Goal: Task Accomplishment & Management: Complete application form

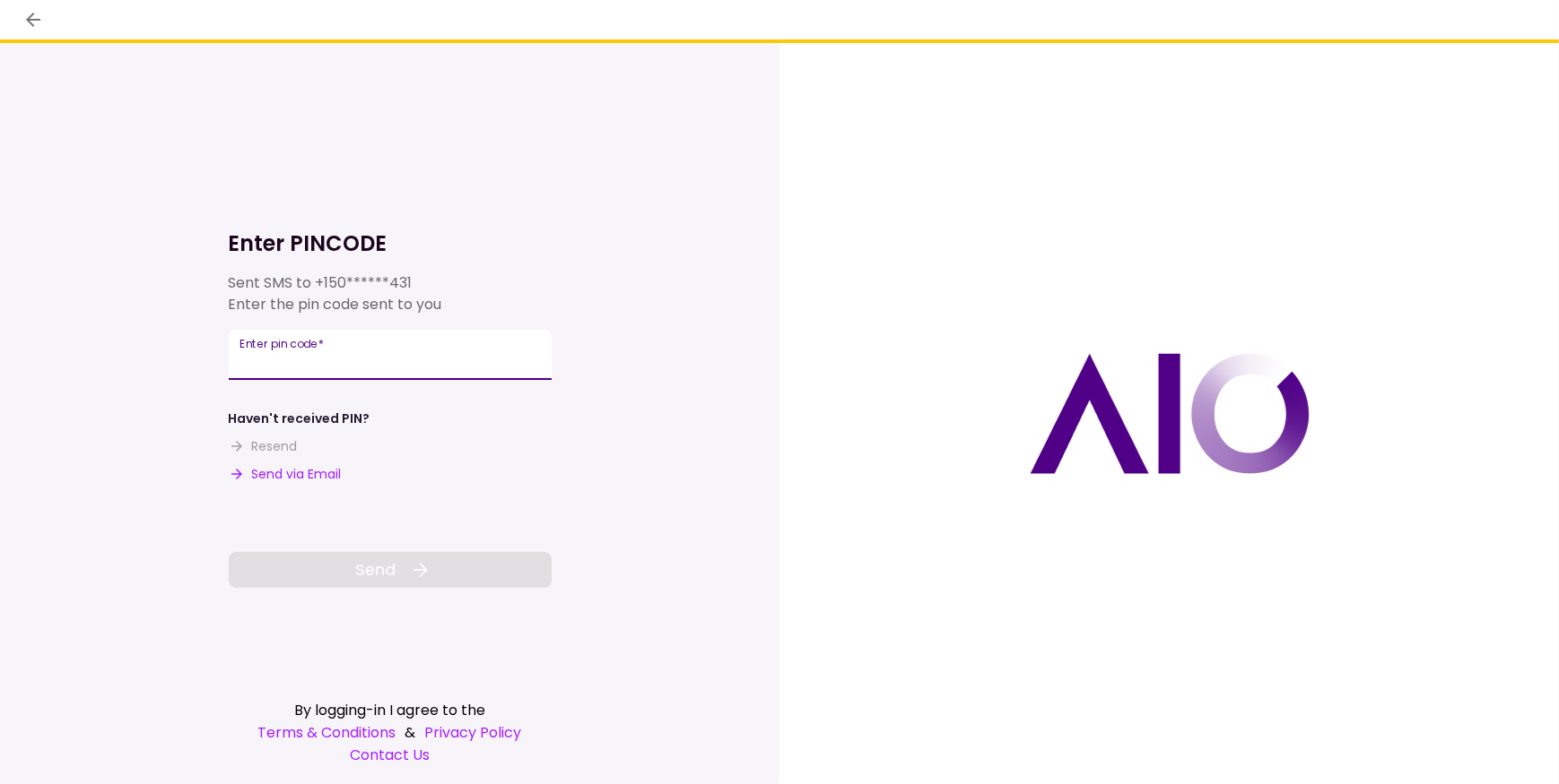
click at [356, 351] on input "Enter pin code   *" at bounding box center [390, 355] width 323 height 50
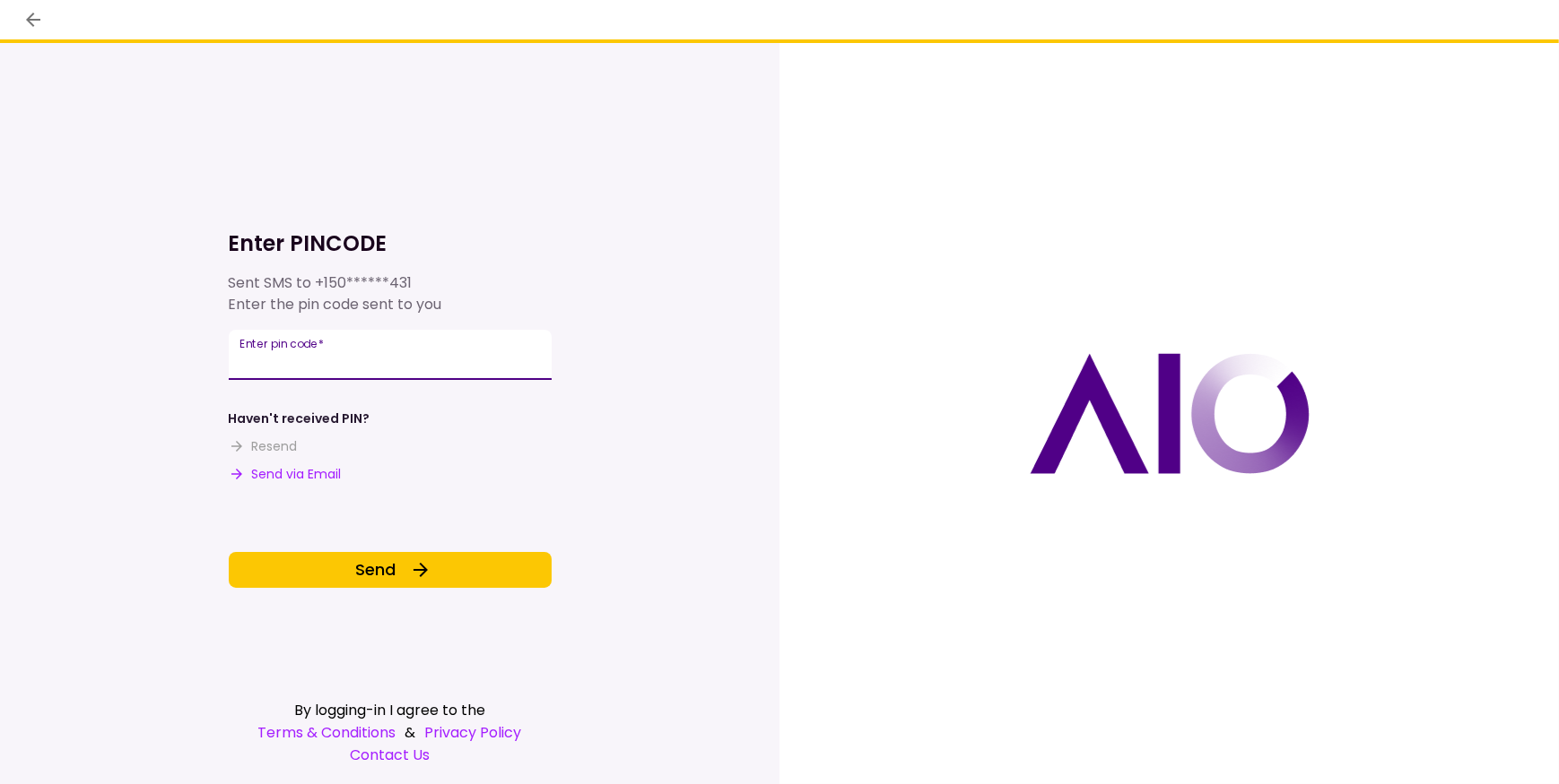
type input "******"
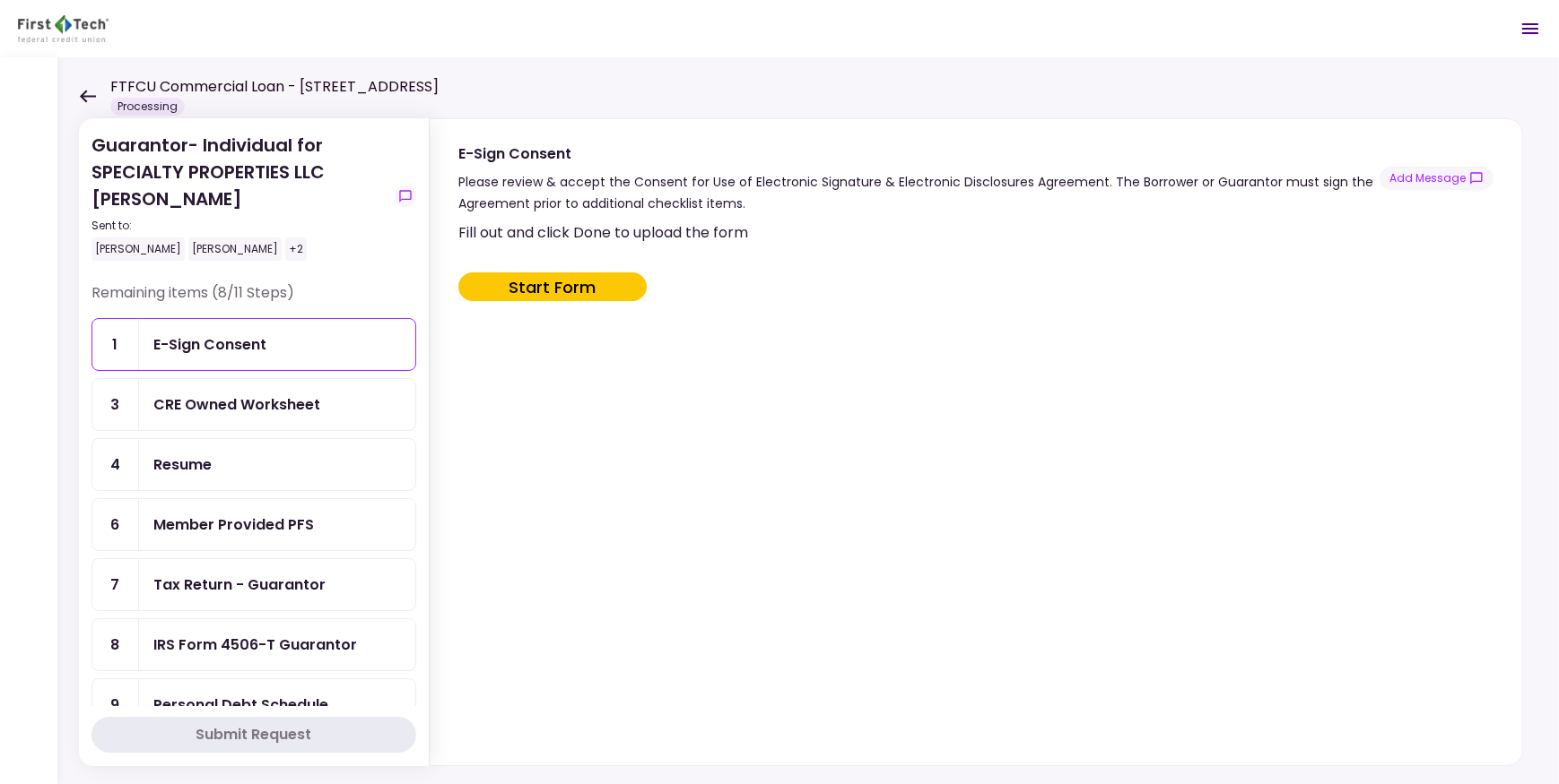
click at [89, 88] on div "FTFCU Commercial Loan - [STREET_ADDRESS] Processing" at bounding box center [259, 96] width 360 height 40
click at [84, 90] on icon at bounding box center [88, 97] width 17 height 14
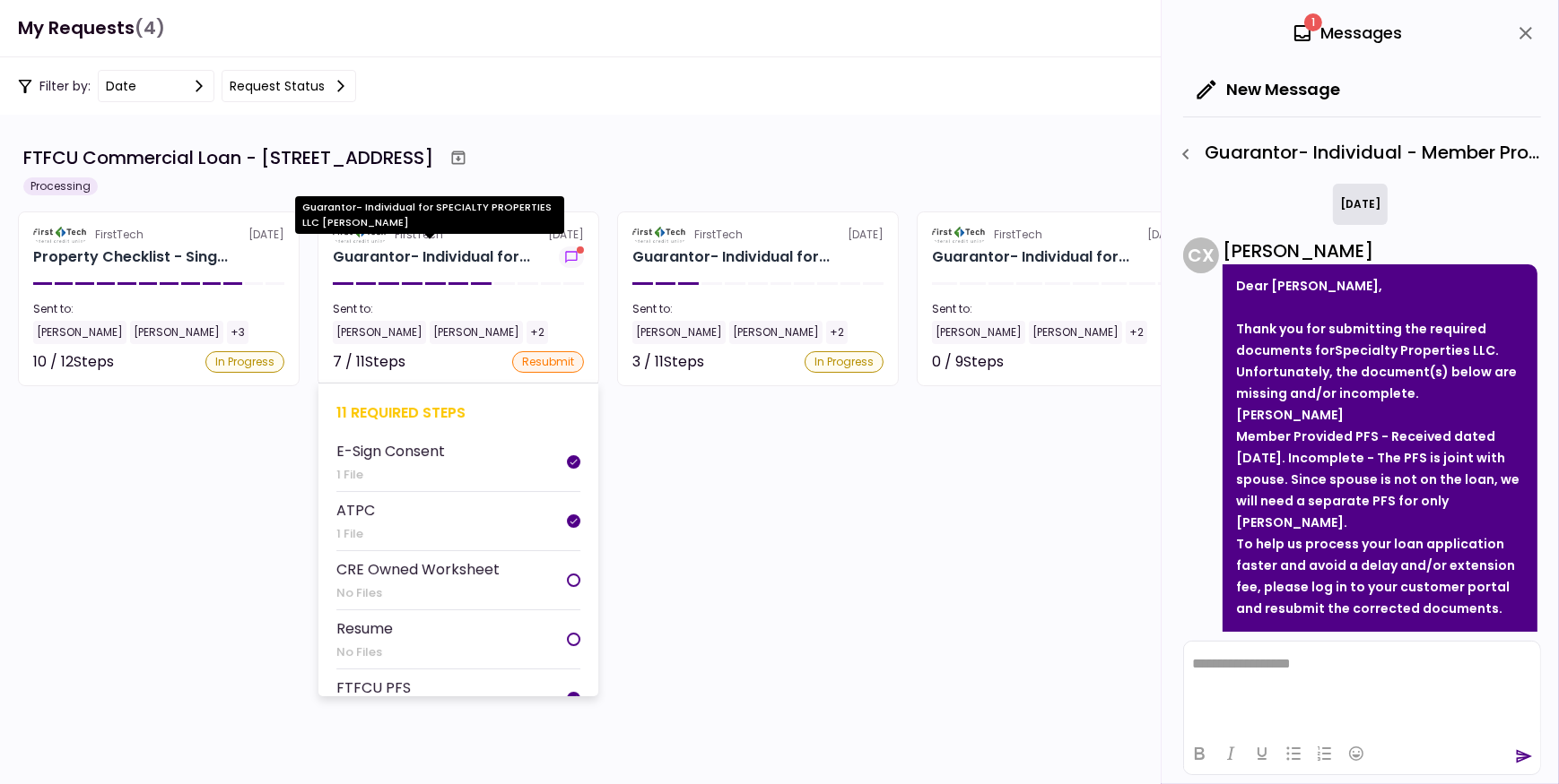
scroll to position [367, 0]
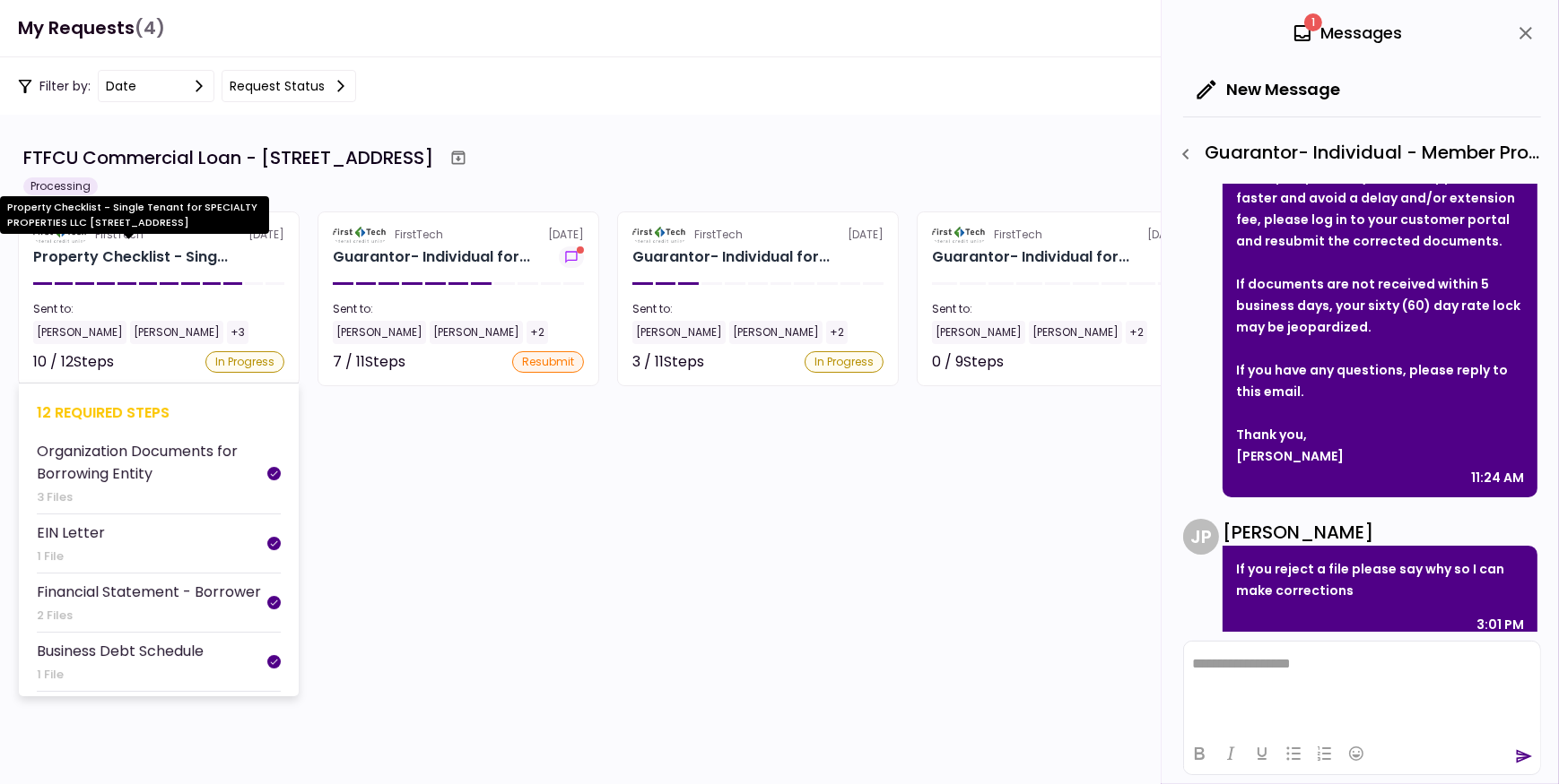
click at [142, 257] on div "Property Checklist - Sing..." at bounding box center [130, 257] width 194 height 21
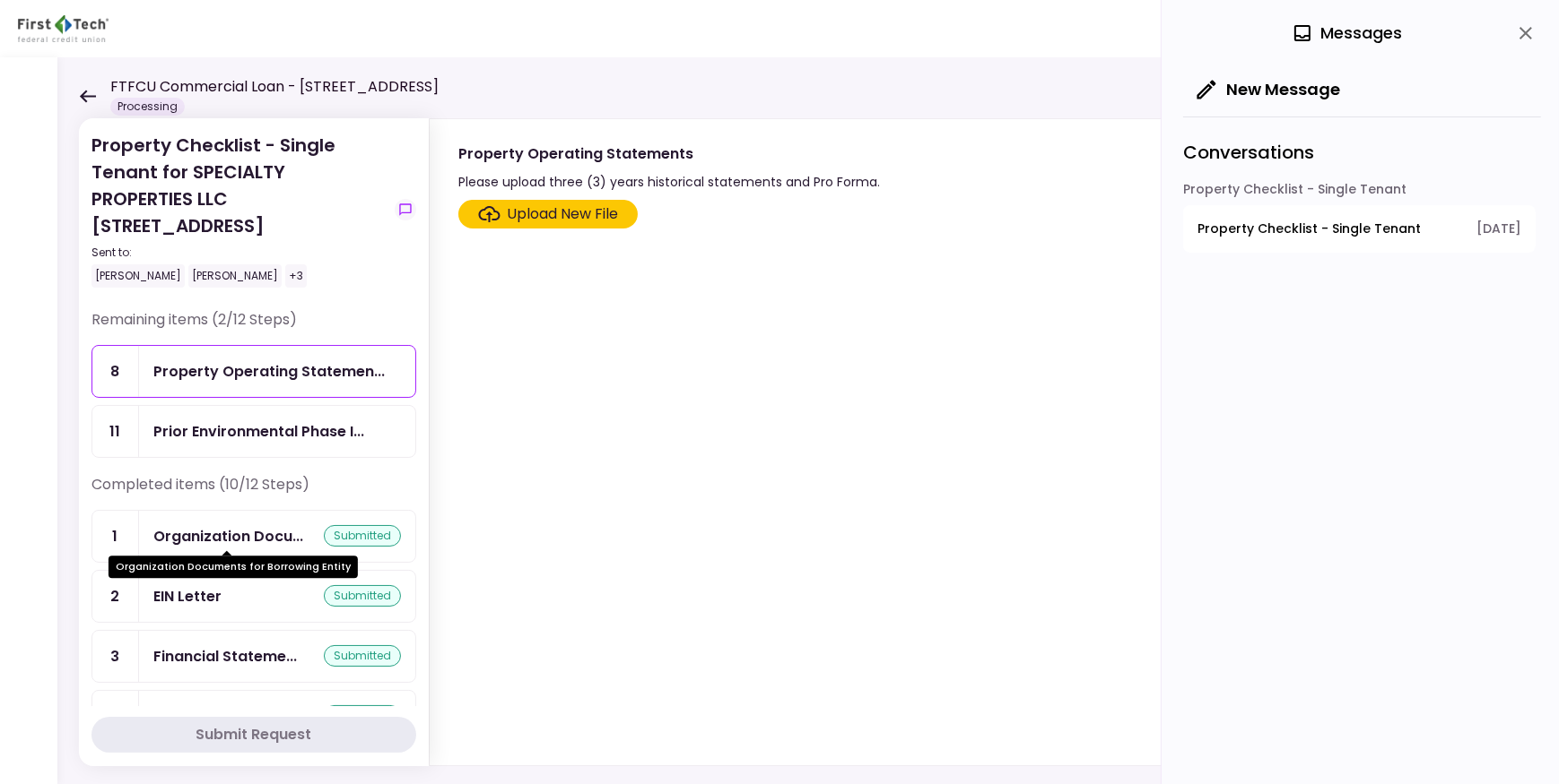
click at [245, 529] on div "Organization Docu..." at bounding box center [228, 536] width 150 height 22
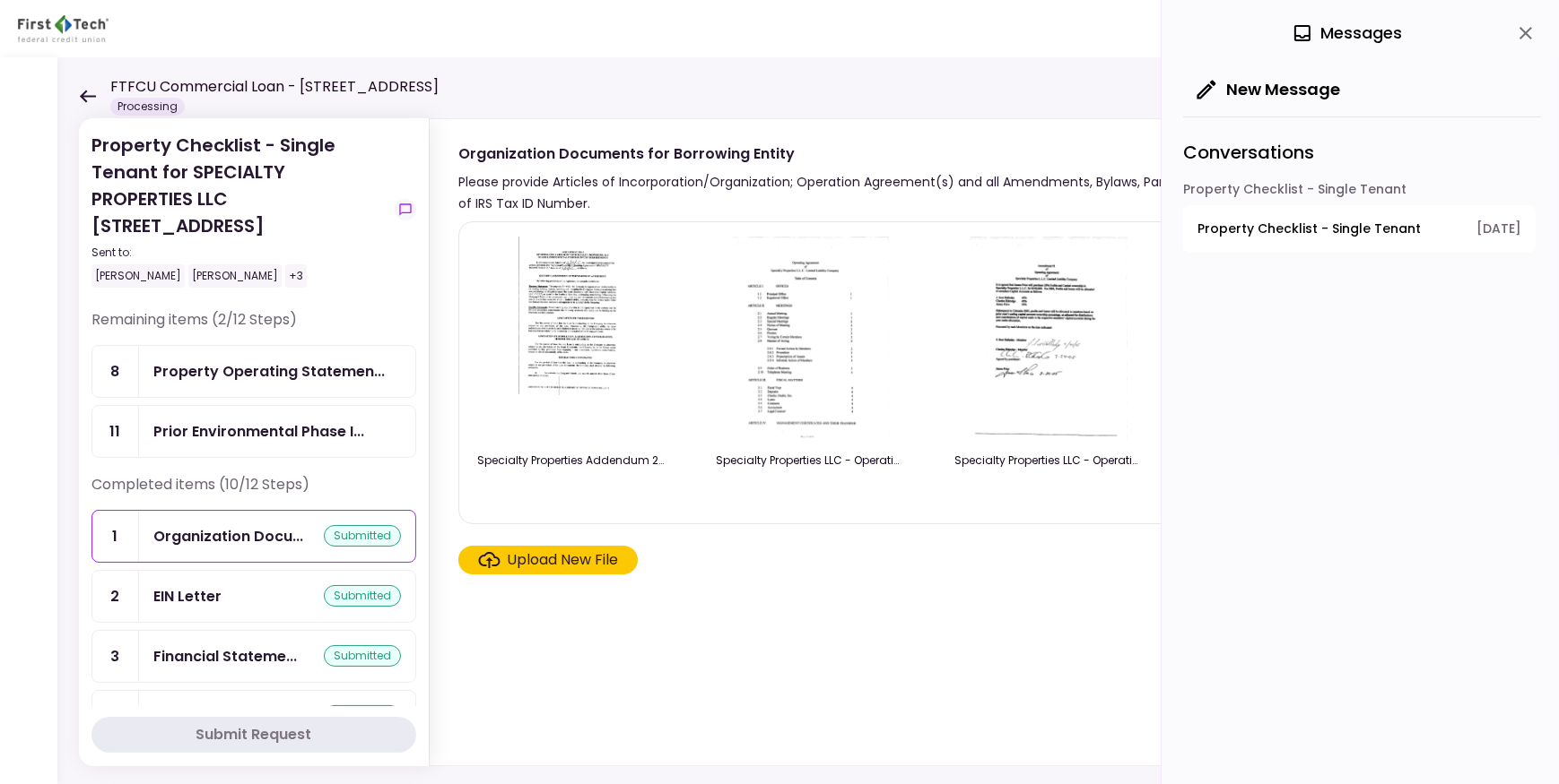
click at [555, 566] on div "Upload New File" at bounding box center [563, 560] width 111 height 21
click at [0, 0] on input "Upload New File" at bounding box center [0, 0] width 0 height 0
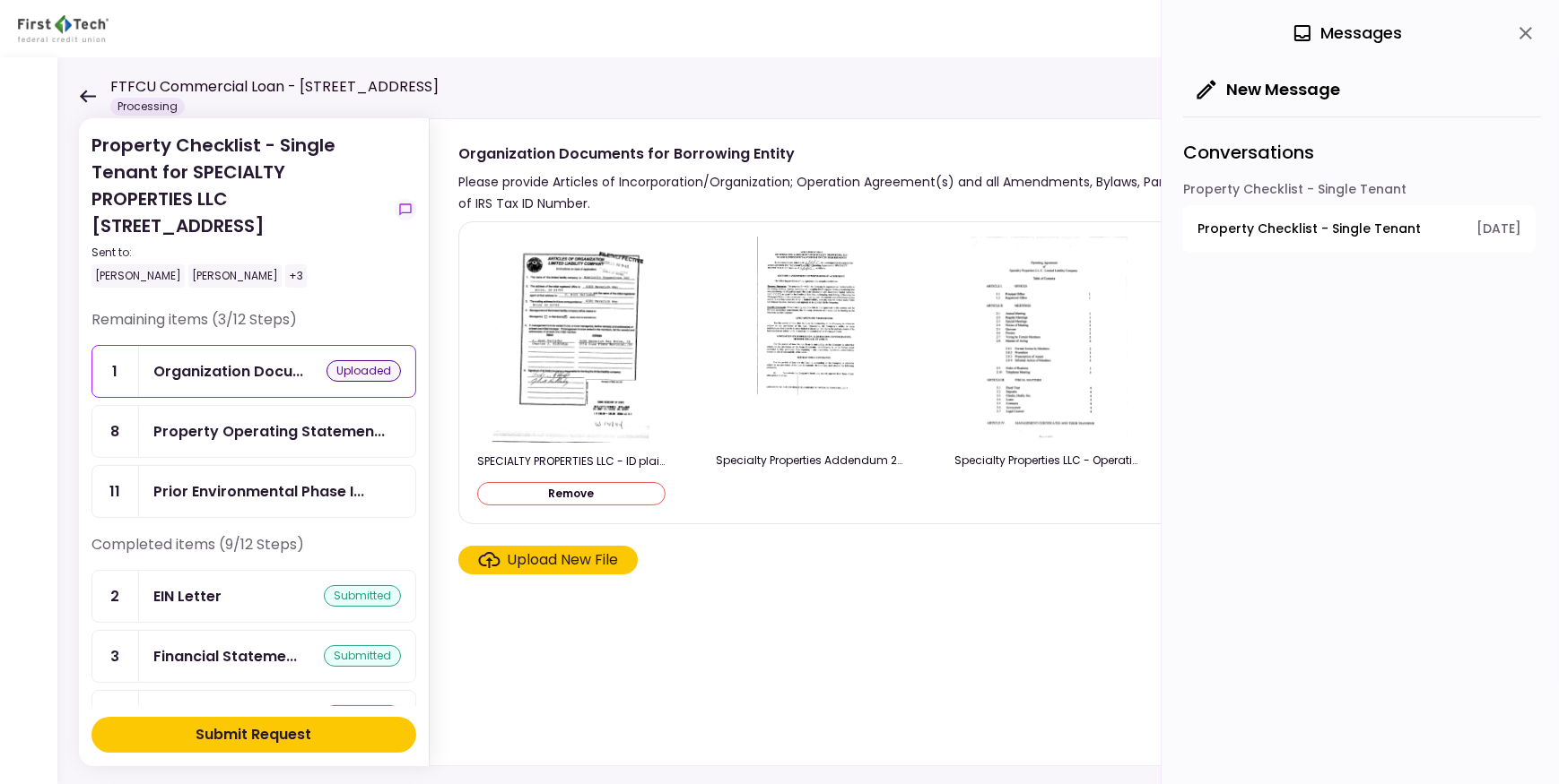
click at [649, 490] on button "Remove" at bounding box center [571, 494] width 189 height 23
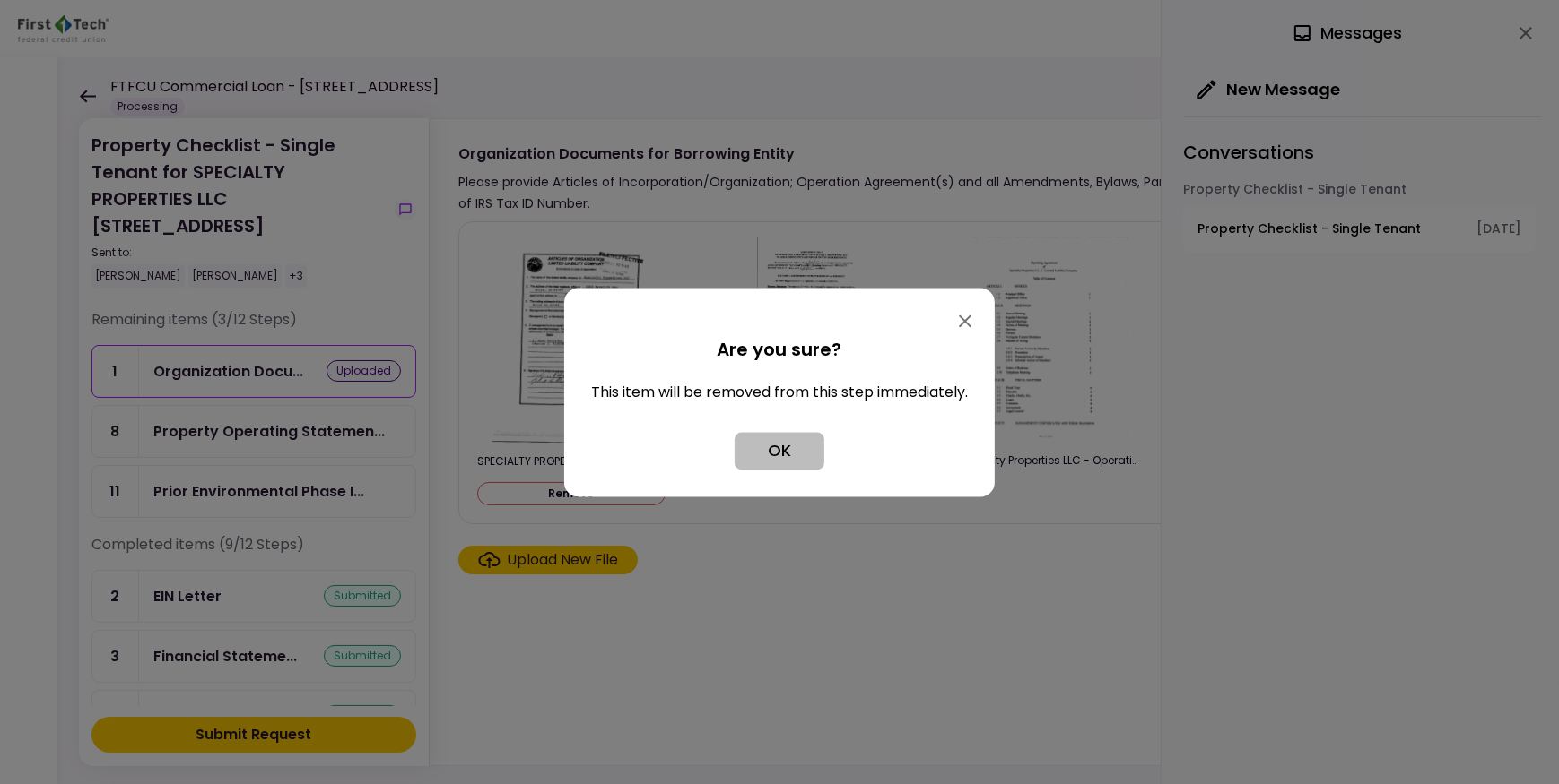
click at [785, 447] on button "OK" at bounding box center [779, 450] width 90 height 38
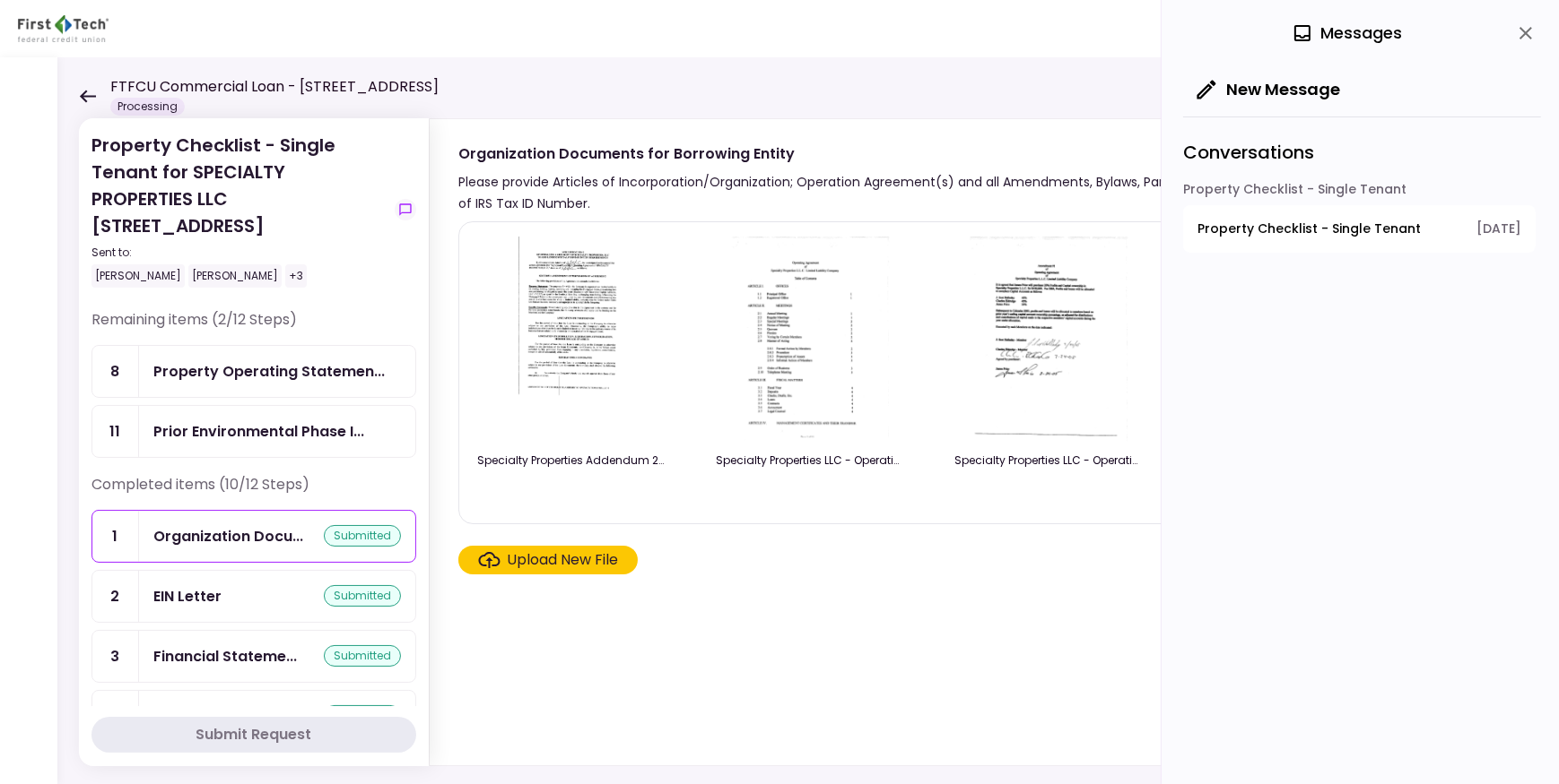
click at [568, 569] on label "Upload New File" at bounding box center [547, 561] width 179 height 29
click at [0, 0] on input "Upload New File" at bounding box center [0, 0] width 0 height 0
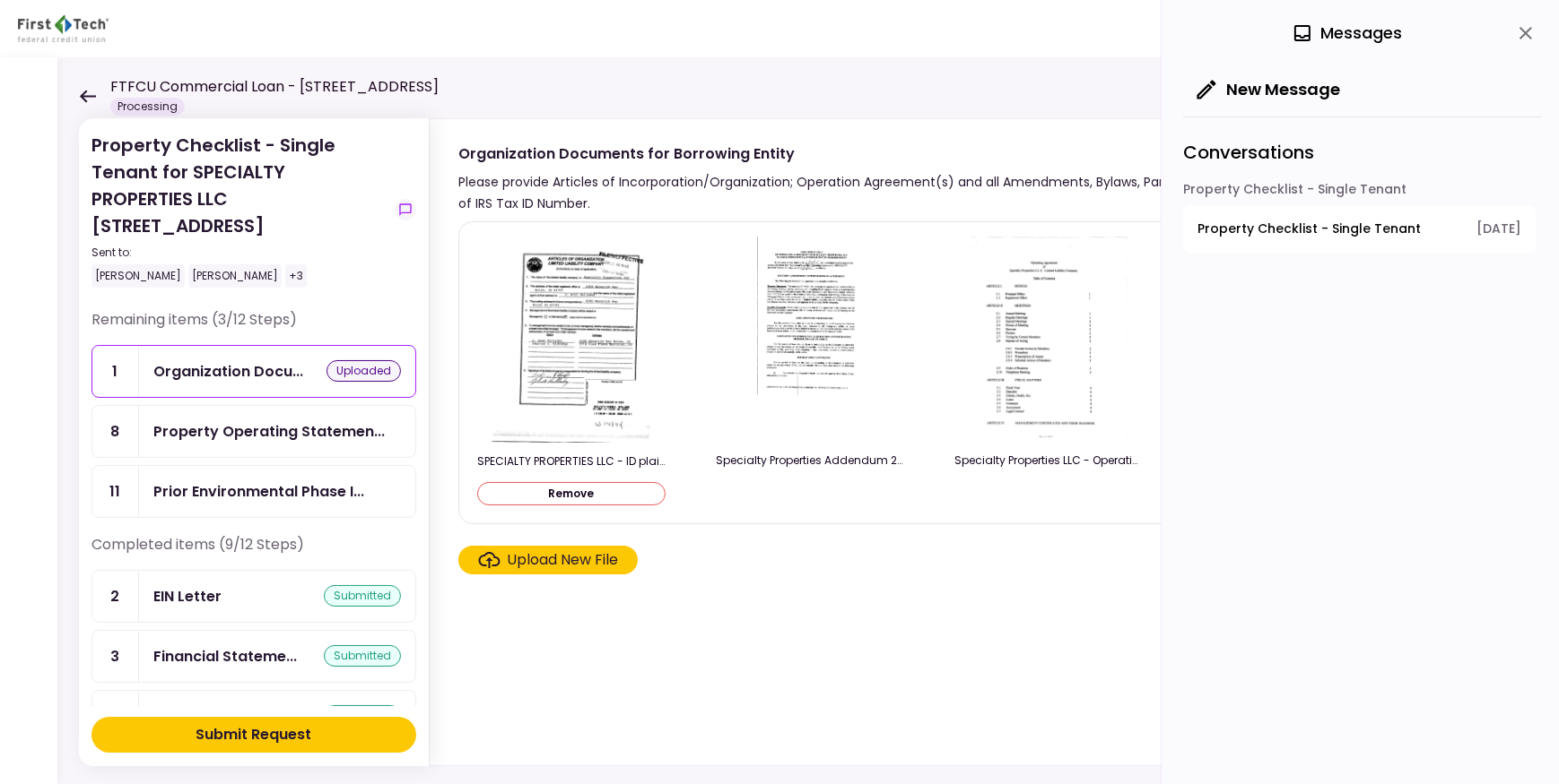
click at [266, 731] on div "Submit Request" at bounding box center [254, 735] width 116 height 21
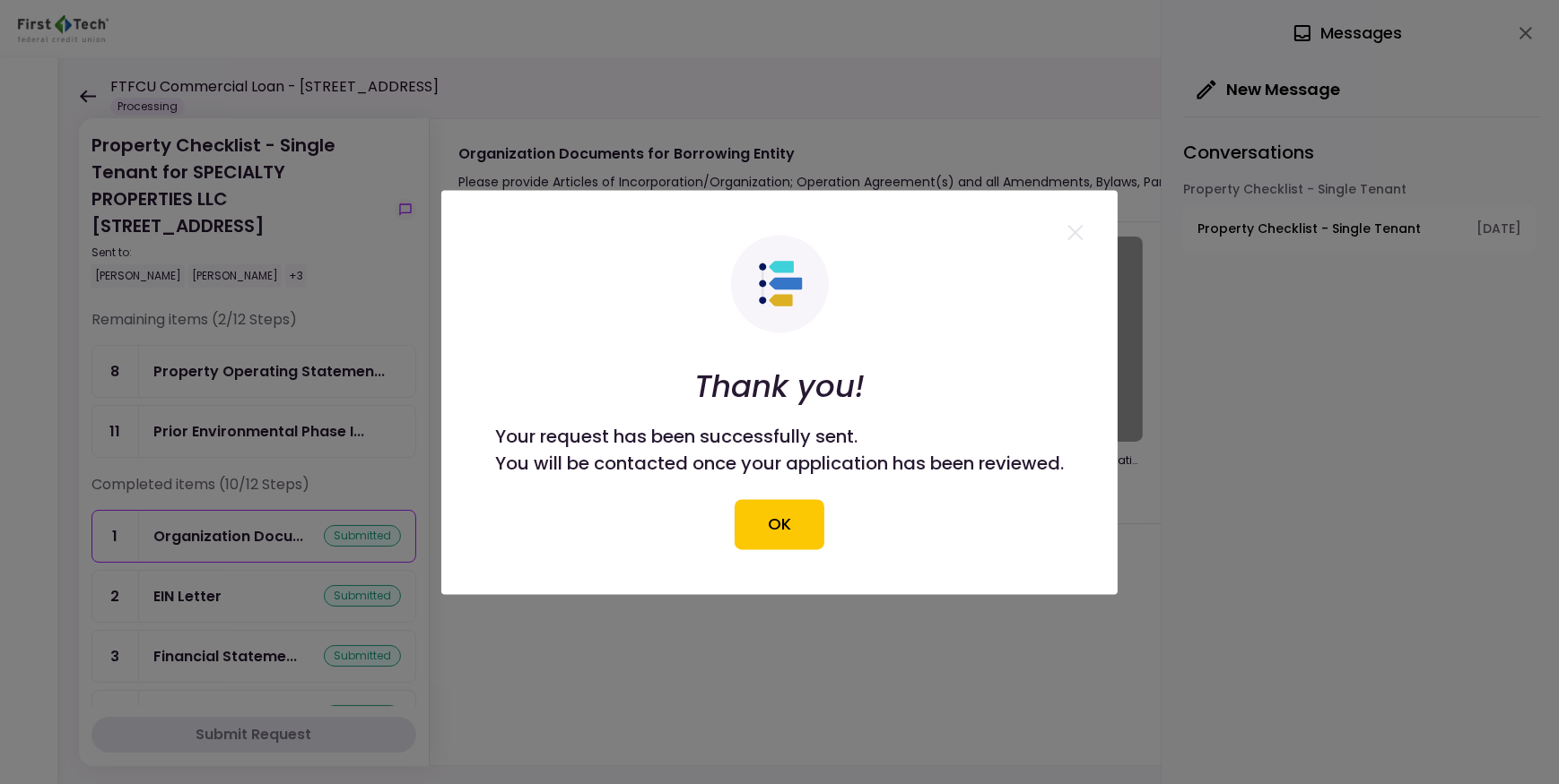
click at [765, 506] on button "OK" at bounding box center [779, 524] width 90 height 50
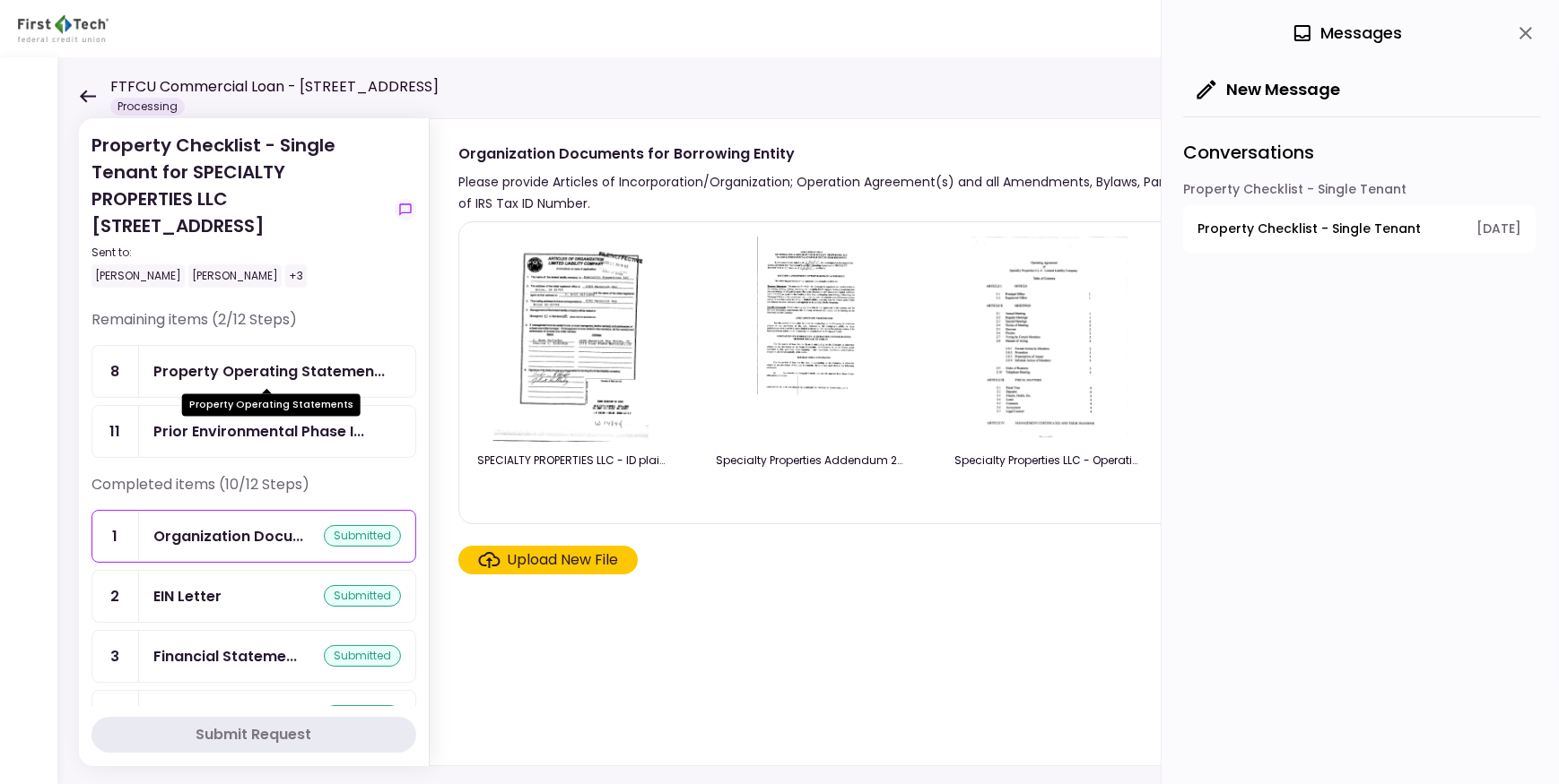
click at [287, 378] on div "Property Operating Statemen..." at bounding box center [269, 371] width 231 height 22
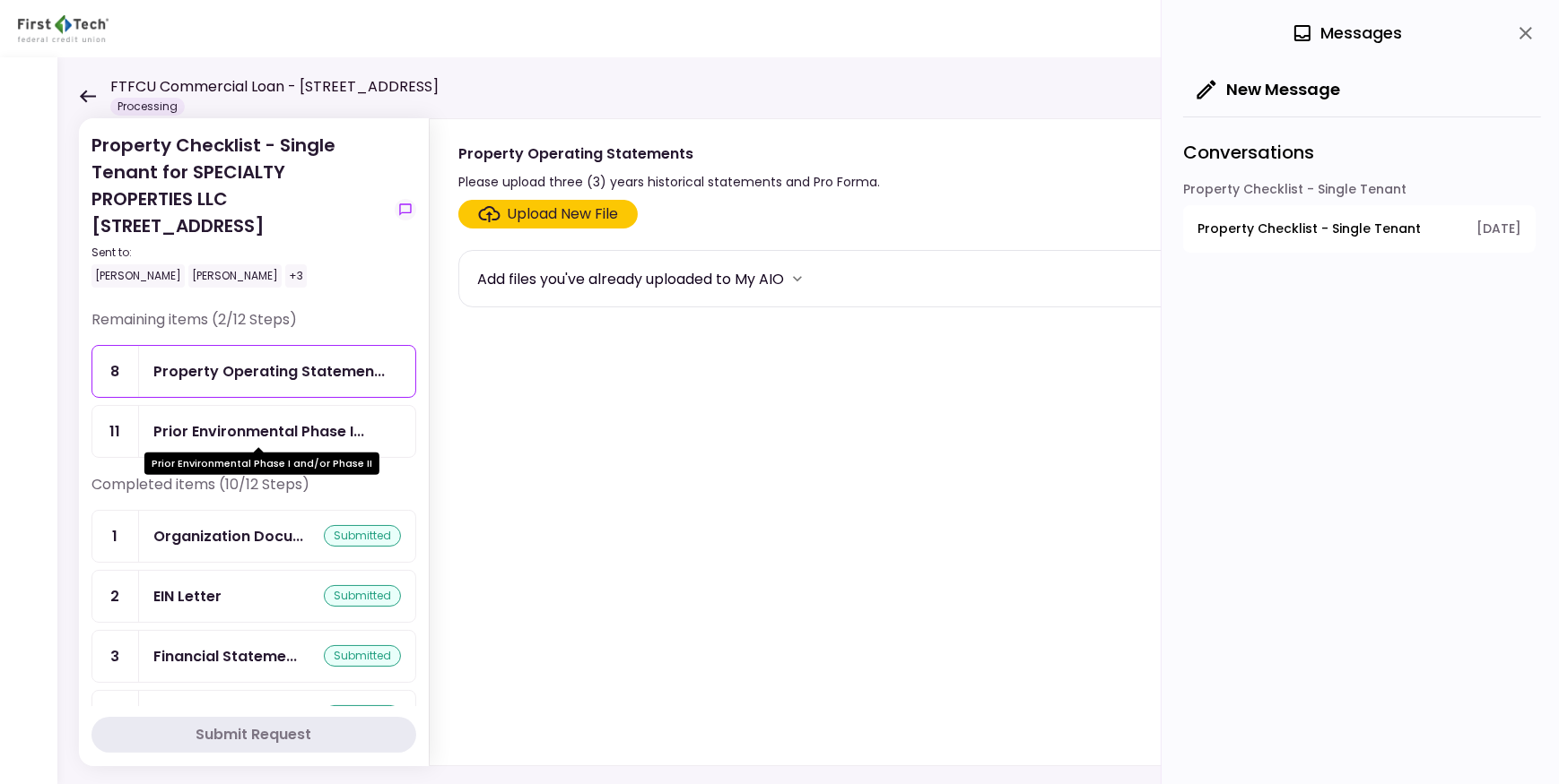
click at [290, 430] on div "Prior Environmental Phase I..." at bounding box center [259, 431] width 211 height 22
